Goal: Check status: Check status

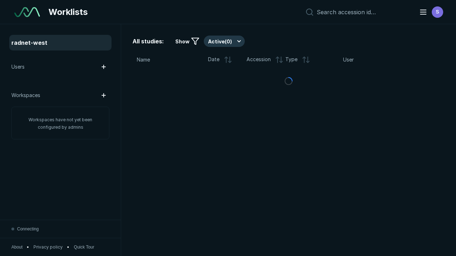
scroll to position [1945, 2968]
